Goal: Task Accomplishment & Management: Use online tool/utility

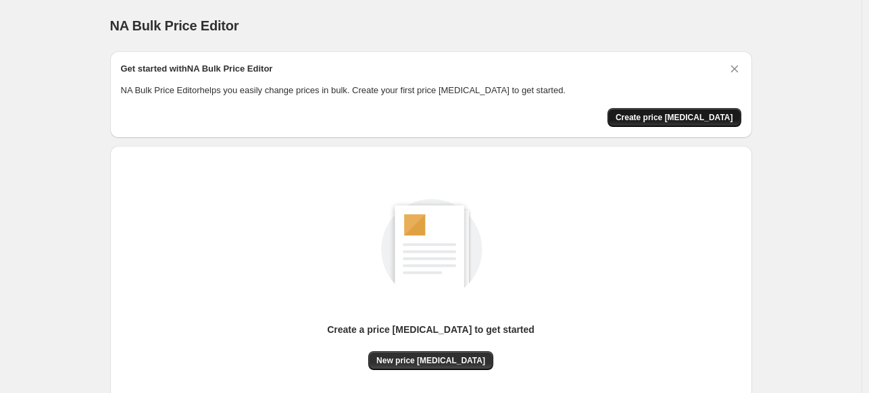
click at [711, 116] on span "Create price [MEDICAL_DATA]" at bounding box center [675, 117] width 118 height 11
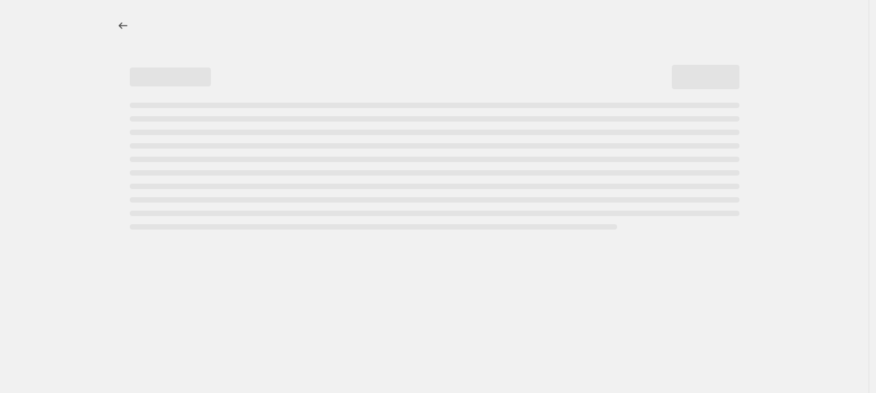
select select "percentage"
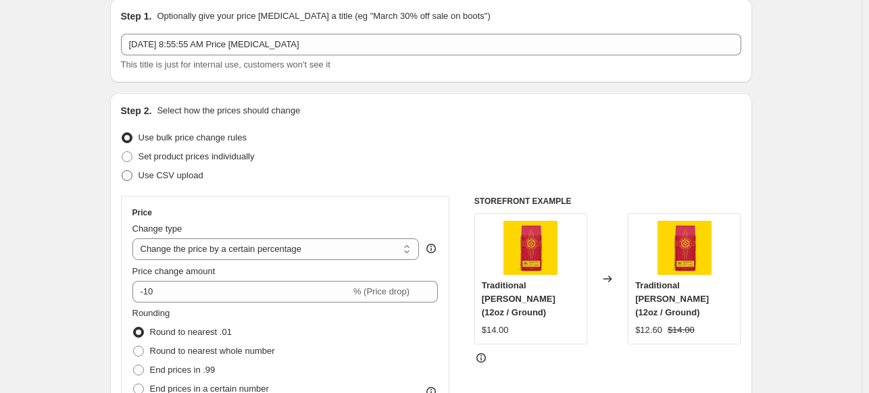
scroll to position [68, 0]
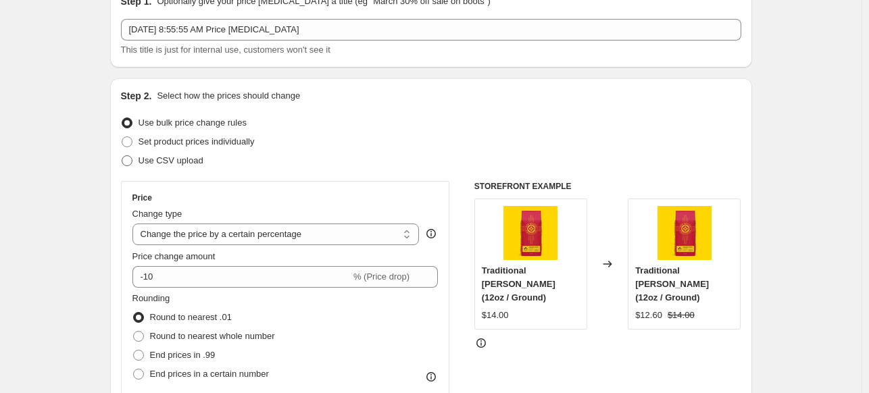
click at [189, 164] on span "Use CSV upload" at bounding box center [171, 160] width 65 height 10
click at [122, 156] on input "Use CSV upload" at bounding box center [122, 155] width 1 height 1
radio input "true"
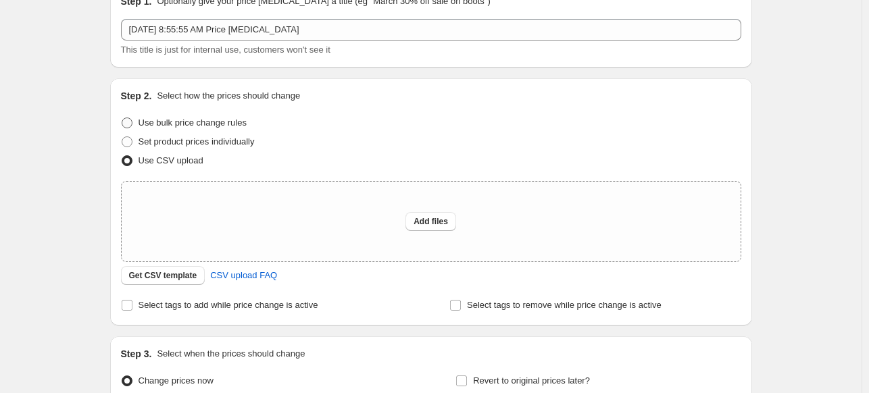
click at [186, 128] on span "Use bulk price change rules" at bounding box center [193, 123] width 108 height 10
click at [122, 118] on input "Use bulk price change rules" at bounding box center [122, 118] width 1 height 1
radio input "true"
select select "percentage"
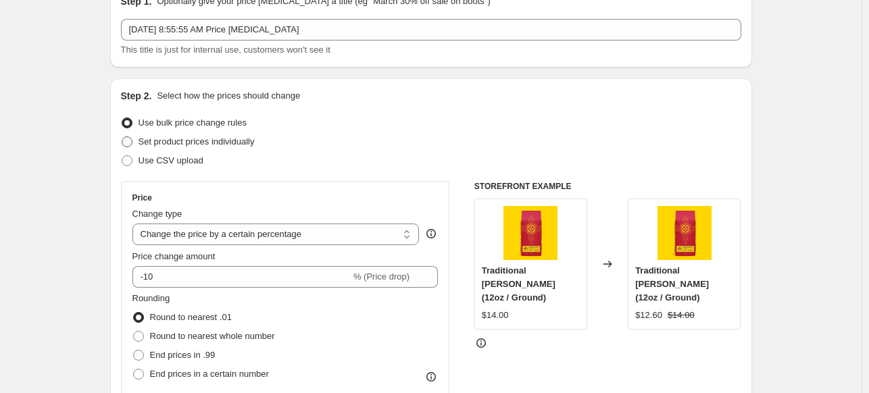
click at [193, 146] on span "Set product prices individually" at bounding box center [197, 142] width 116 height 10
click at [122, 137] on input "Set product prices individually" at bounding box center [122, 137] width 1 height 1
radio input "true"
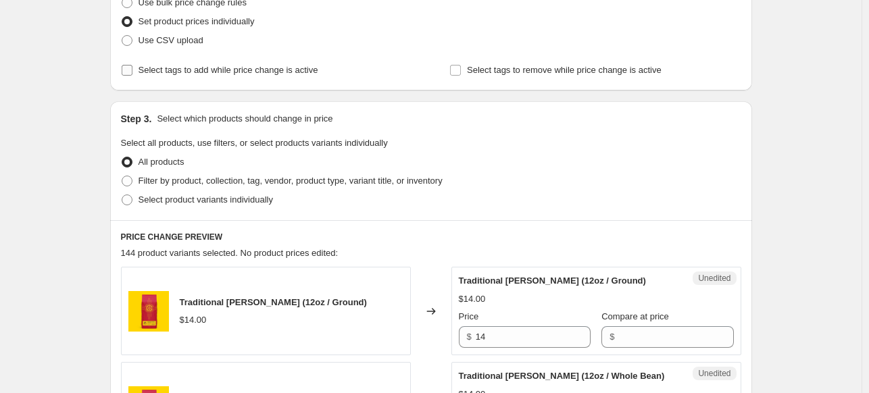
scroll to position [203, 0]
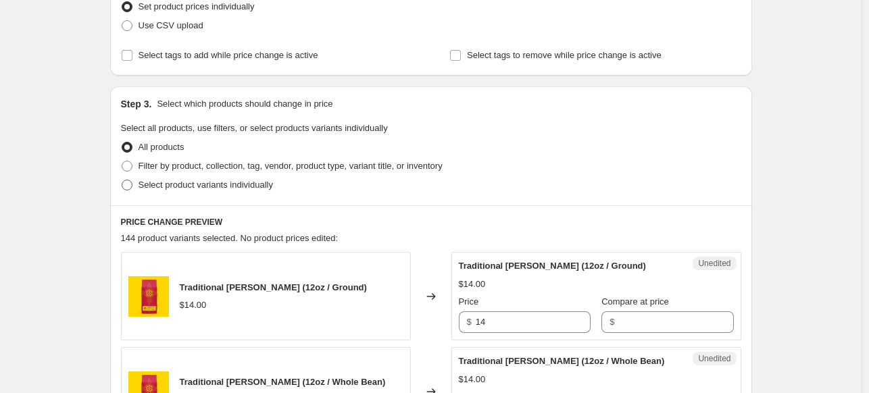
click at [149, 185] on span "Select product variants individually" at bounding box center [206, 185] width 134 height 10
click at [122, 180] on input "Select product variants individually" at bounding box center [122, 180] width 1 height 1
radio input "true"
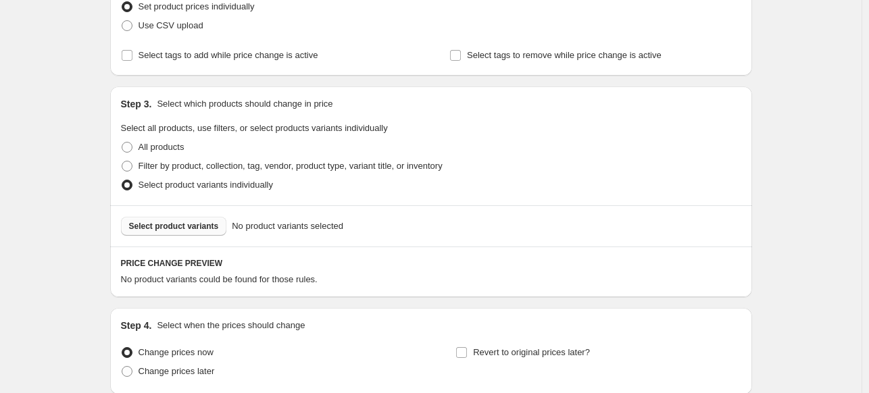
click at [175, 232] on button "Select product variants" at bounding box center [174, 226] width 106 height 19
